Goal: Transaction & Acquisition: Purchase product/service

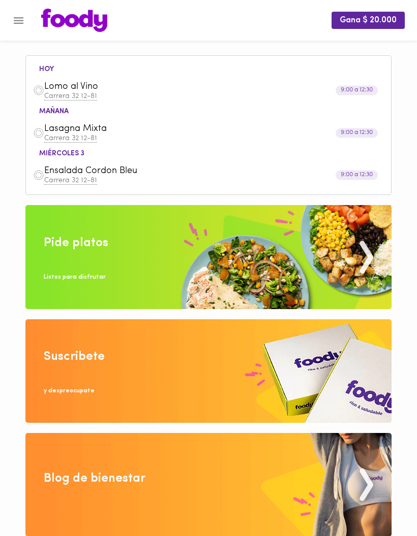
click at [69, 91] on span "Lomo al Vino" at bounding box center [196, 87] width 304 height 12
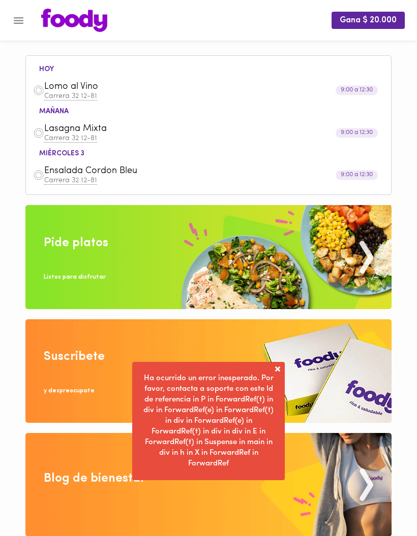
click at [78, 88] on span "Lomo al Vino" at bounding box center [196, 87] width 304 height 12
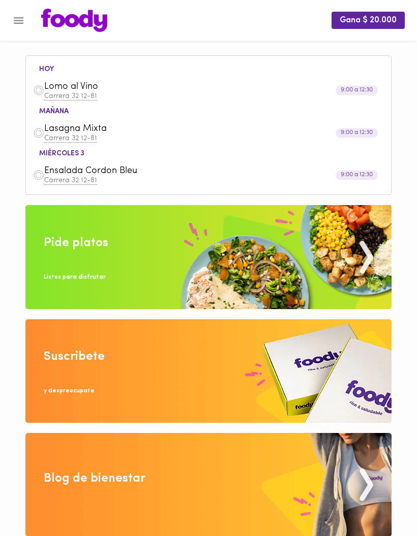
click at [72, 89] on span "Lomo al Vino" at bounding box center [196, 87] width 304 height 12
